Goal: Task Accomplishment & Management: Manage account settings

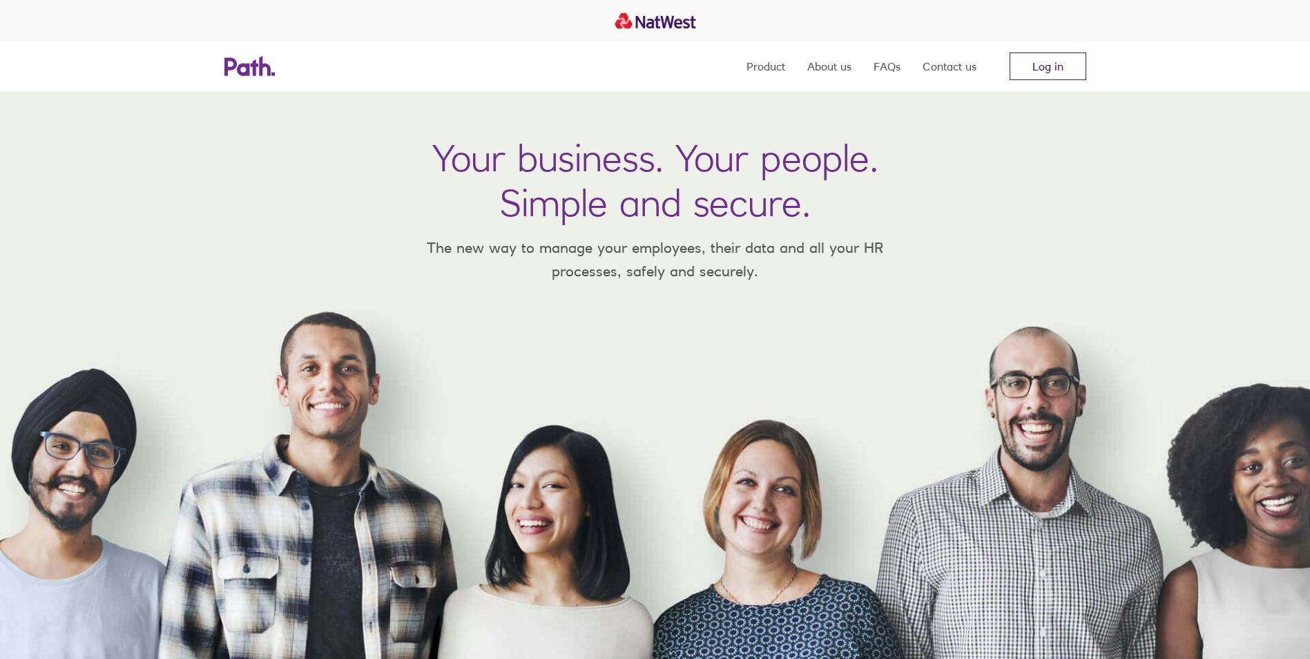
click at [1038, 55] on link "Log in" at bounding box center [1048, 66] width 77 height 28
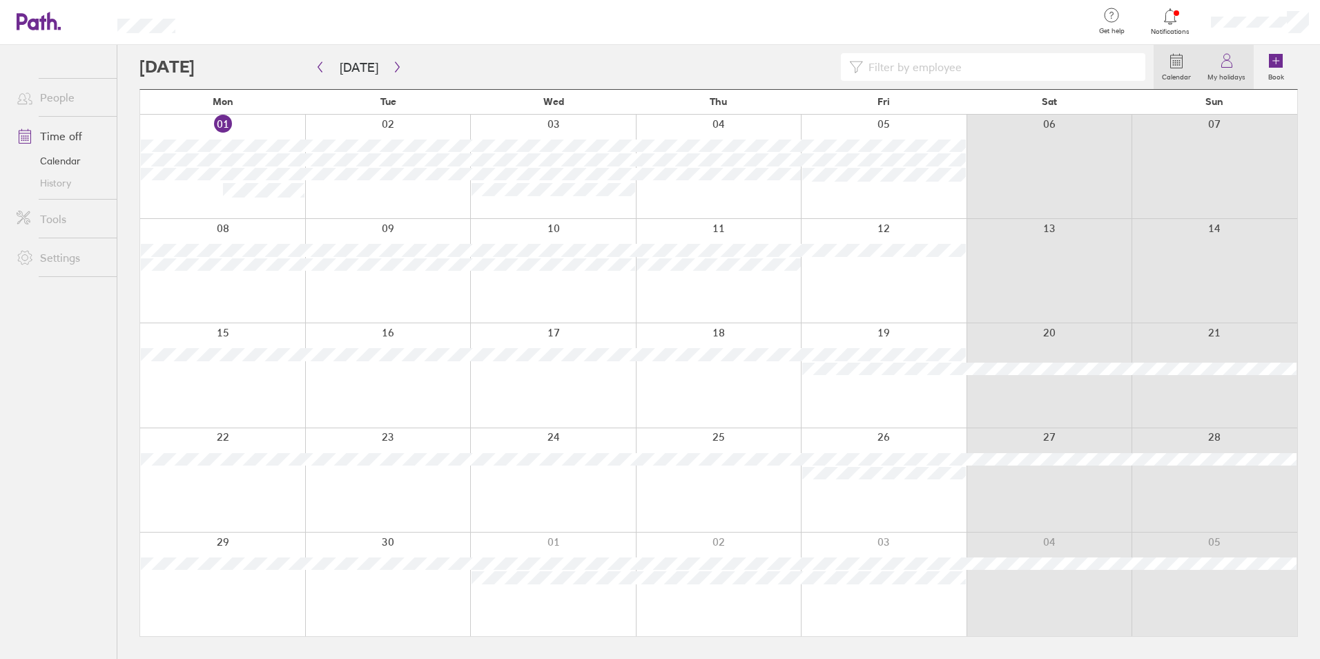
click at [1208, 73] on label "My holidays" at bounding box center [1226, 75] width 55 height 12
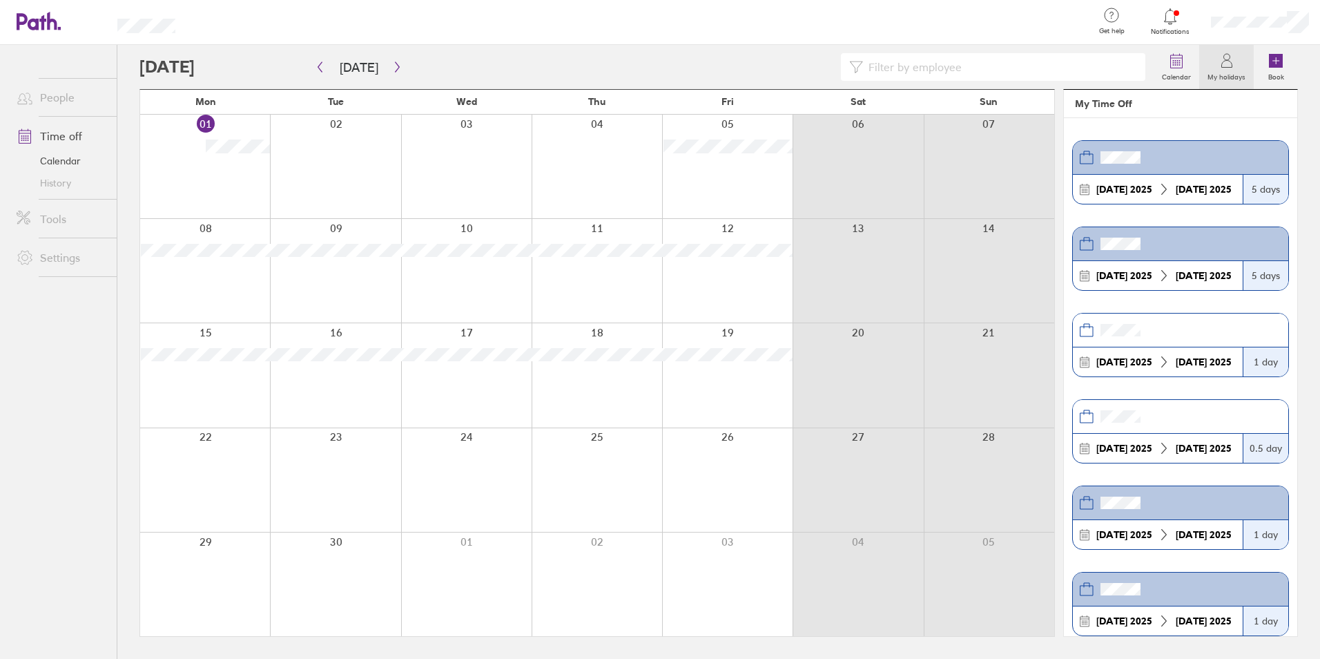
click at [1262, 13] on div at bounding box center [1260, 22] width 121 height 44
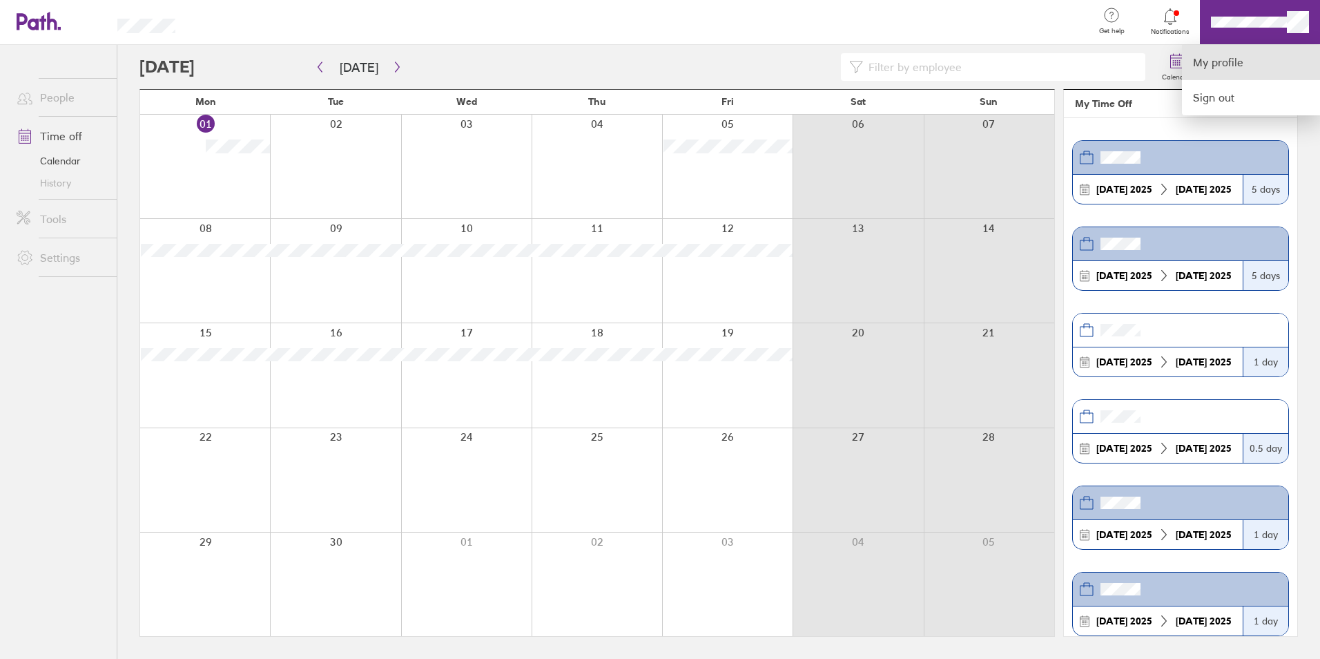
click at [1228, 59] on link "My profile" at bounding box center [1251, 62] width 138 height 35
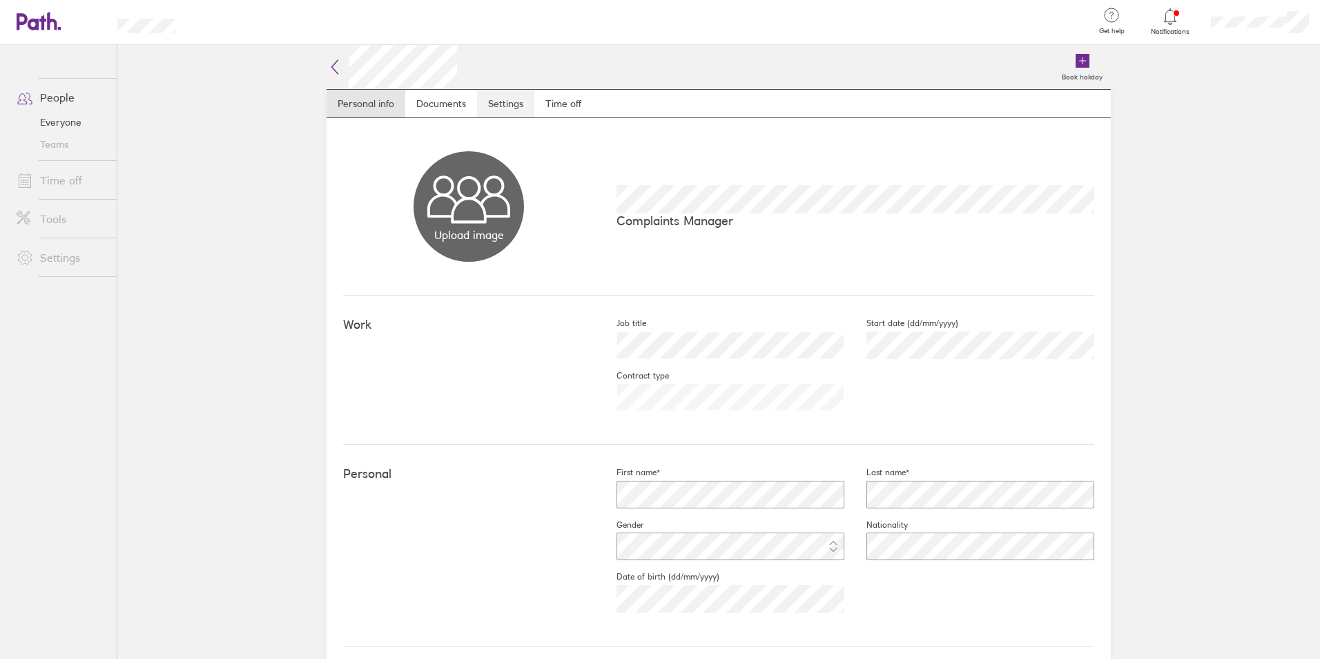
click at [521, 103] on link "Settings" at bounding box center [505, 104] width 57 height 28
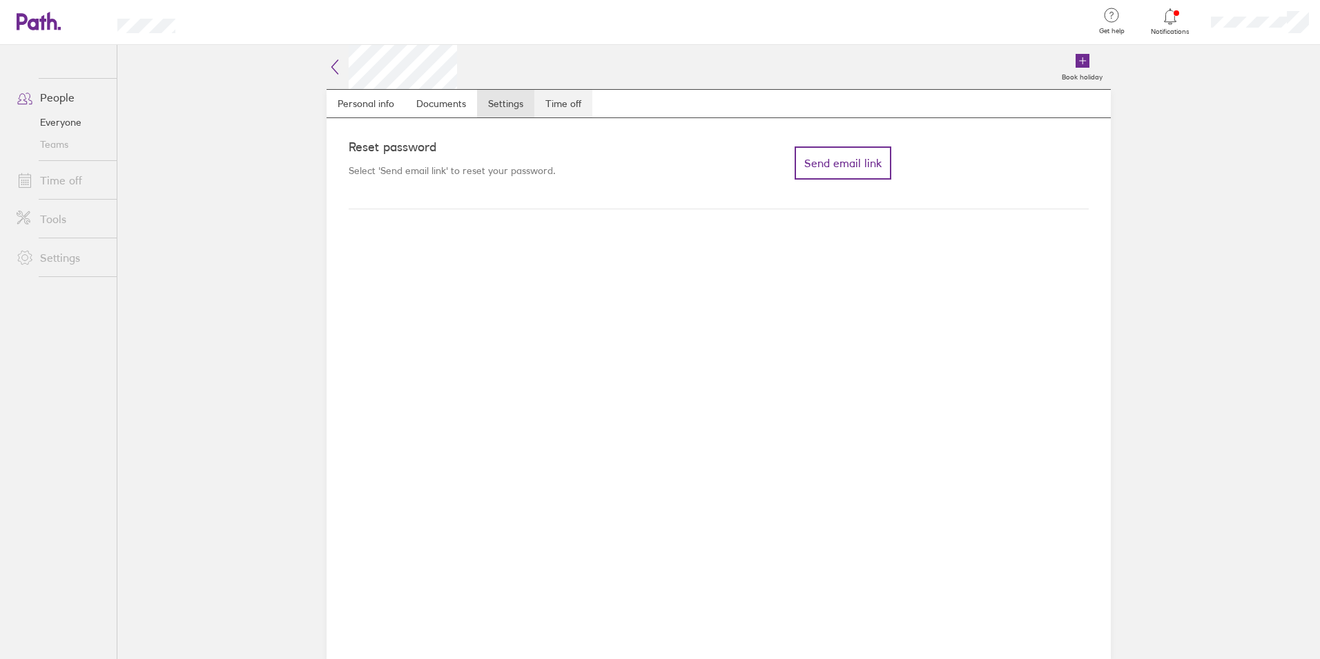
click at [546, 104] on link "Time off" at bounding box center [563, 104] width 58 height 28
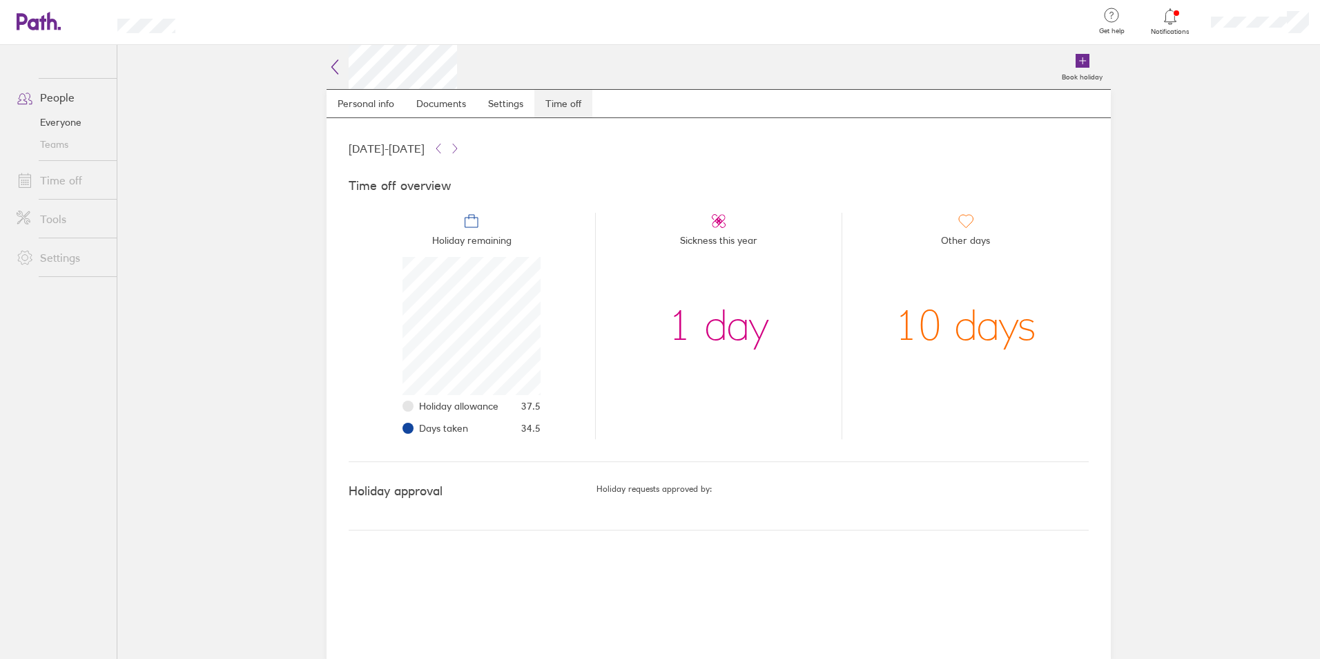
scroll to position [138, 138]
click at [339, 66] on icon at bounding box center [335, 67] width 17 height 17
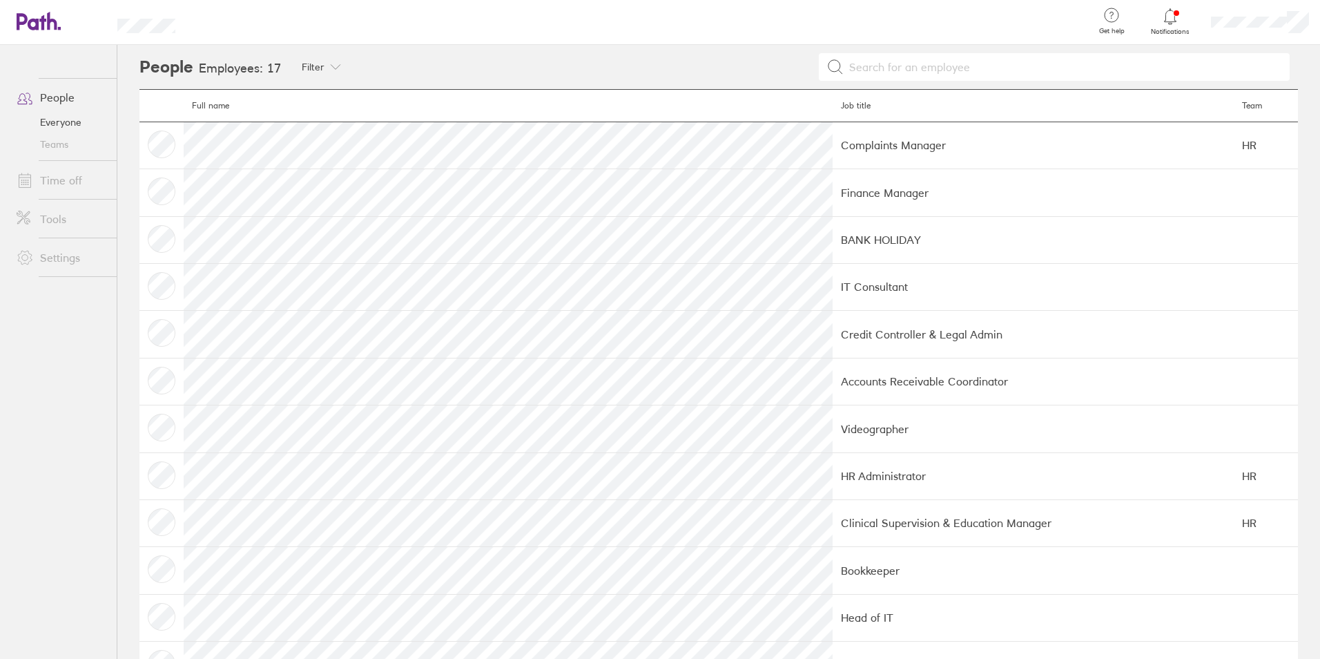
click at [74, 97] on link "People" at bounding box center [61, 98] width 111 height 28
click at [27, 30] on icon at bounding box center [39, 21] width 44 height 19
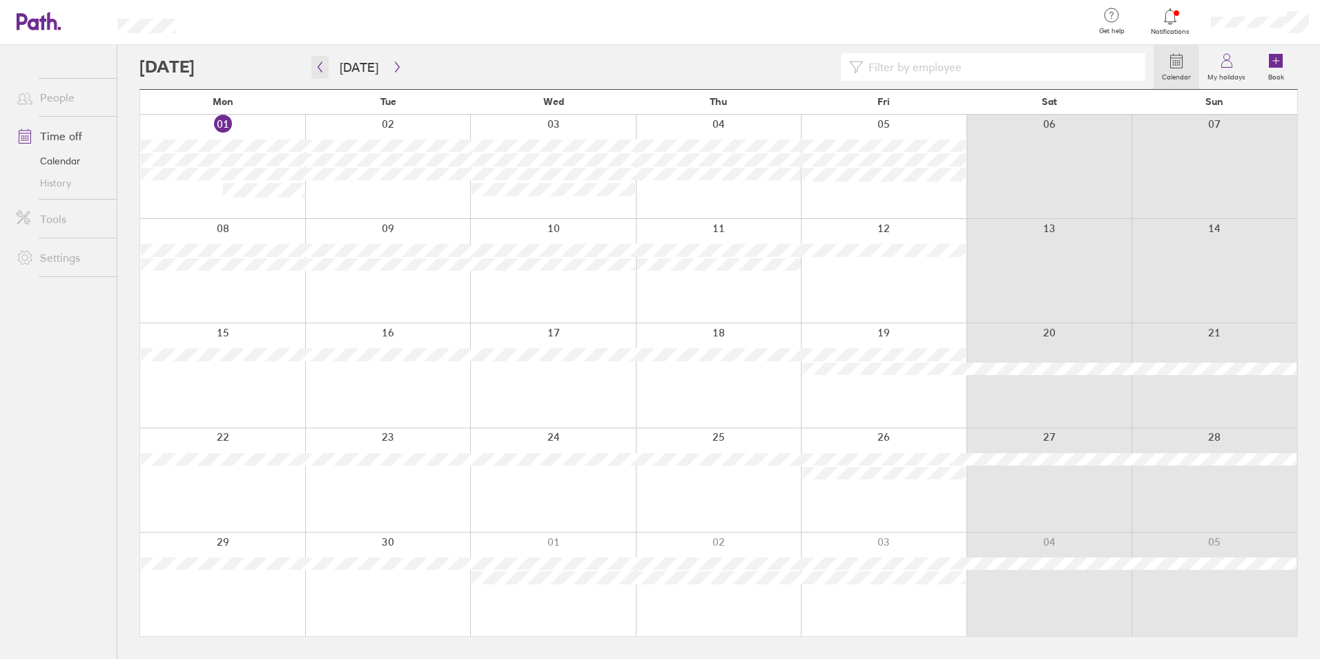
click at [320, 69] on icon "button" at bounding box center [320, 66] width 10 height 11
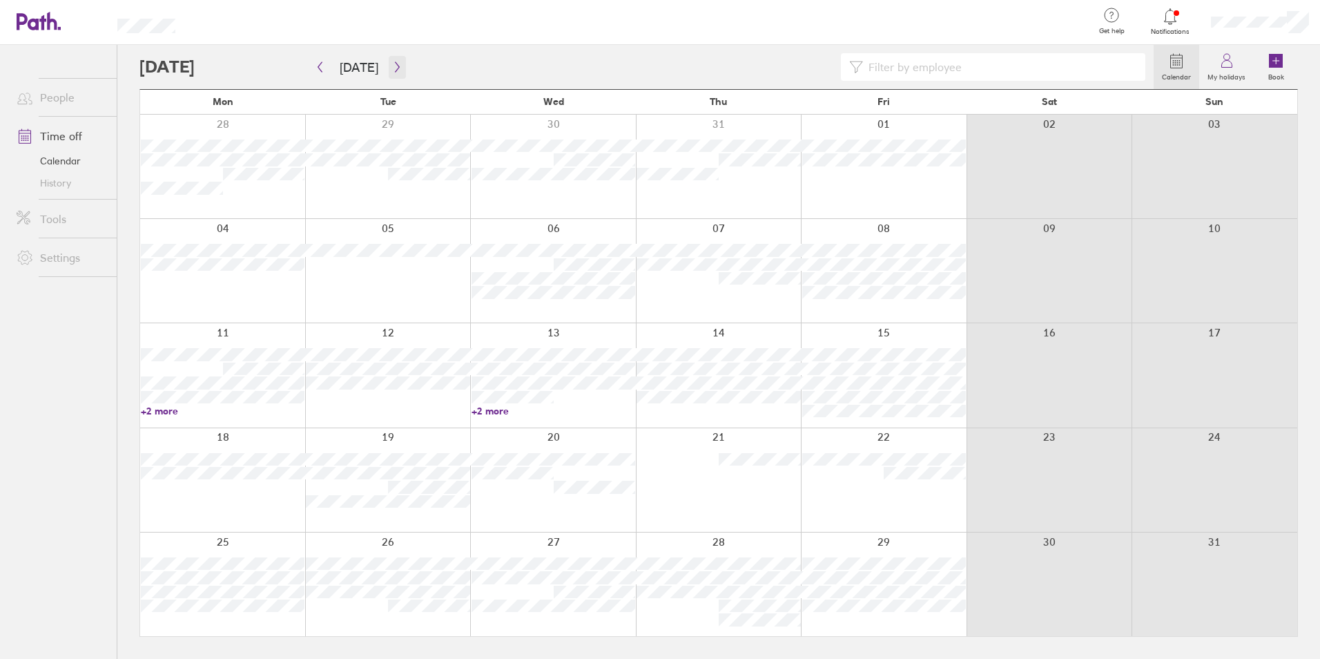
click at [389, 60] on button "button" at bounding box center [397, 67] width 17 height 23
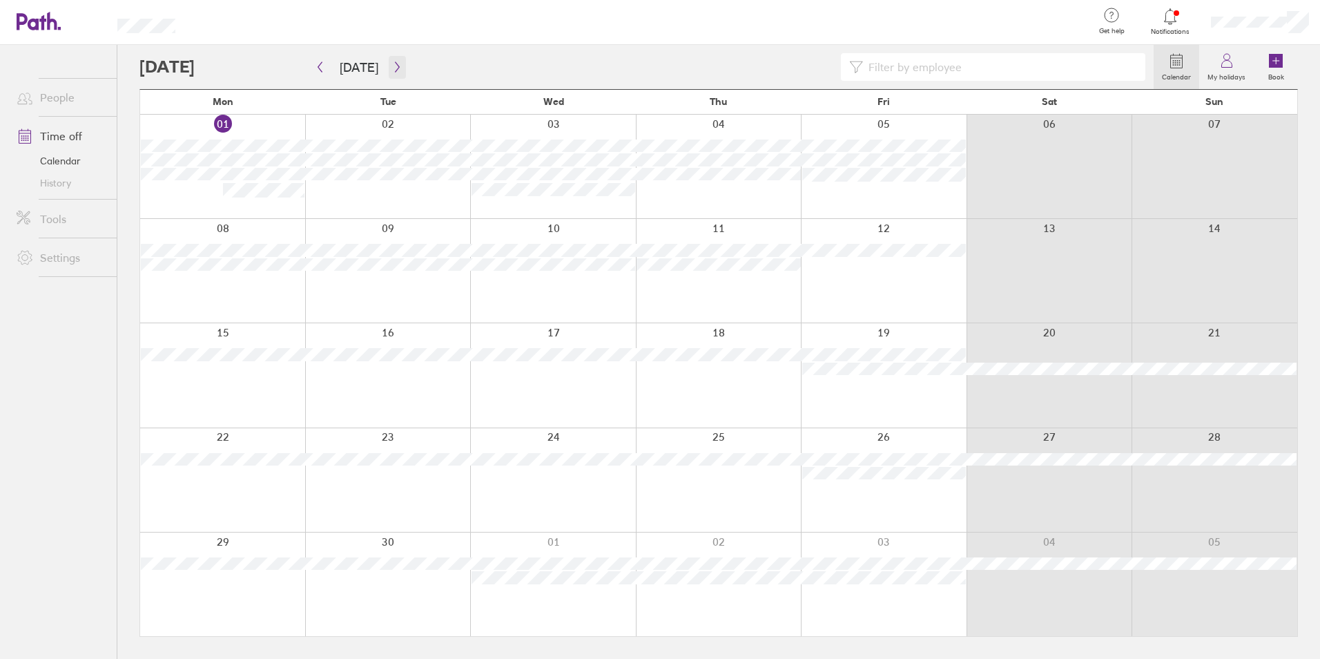
click at [392, 68] on icon "button" at bounding box center [397, 66] width 10 height 11
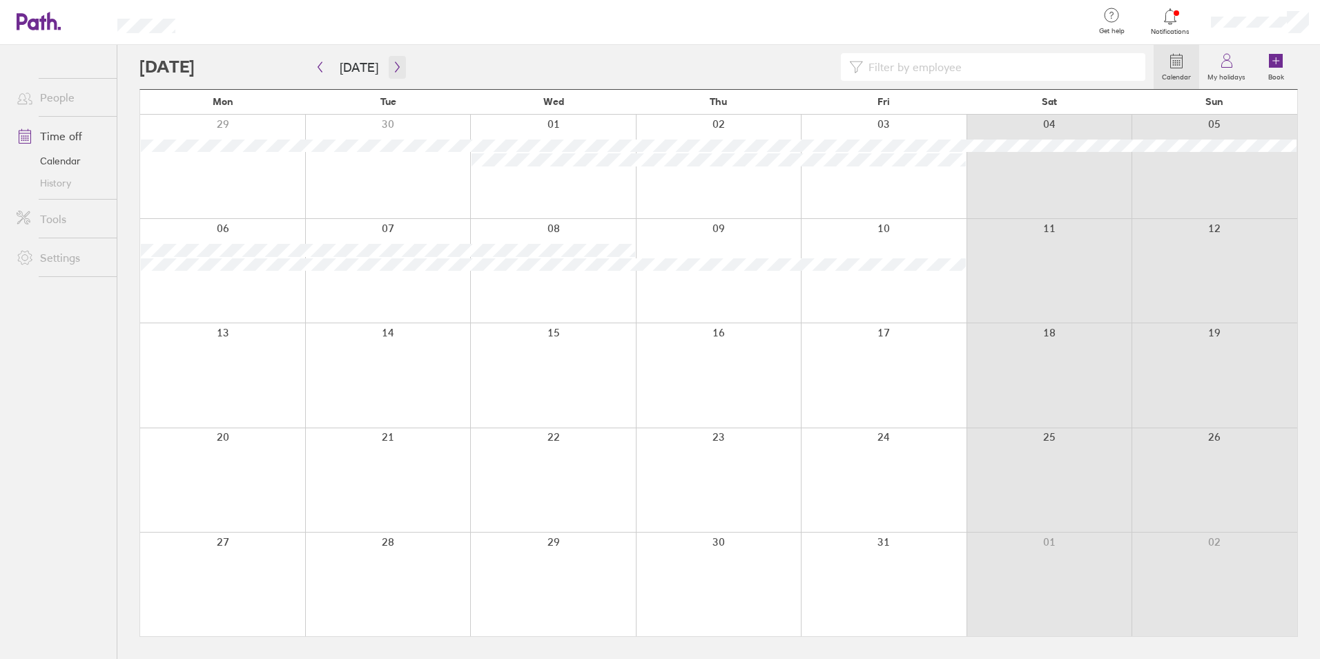
click at [392, 69] on icon "button" at bounding box center [397, 66] width 10 height 11
click at [395, 70] on icon "button" at bounding box center [397, 67] width 4 height 10
